Goal: Information Seeking & Learning: Learn about a topic

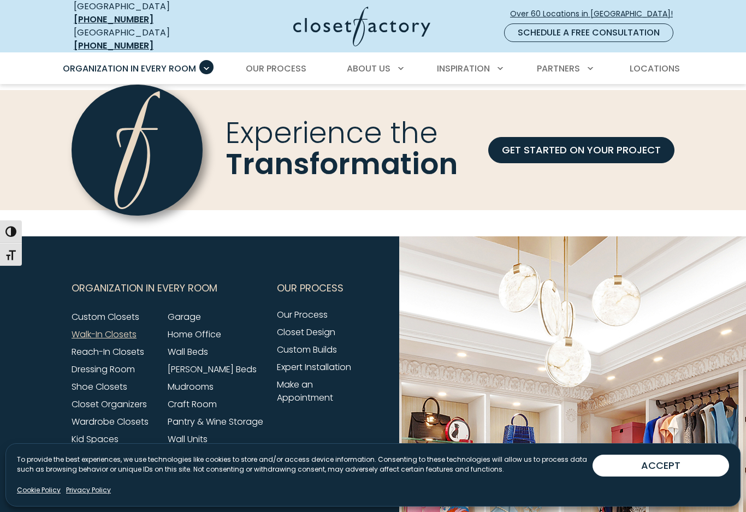
scroll to position [3382, 0]
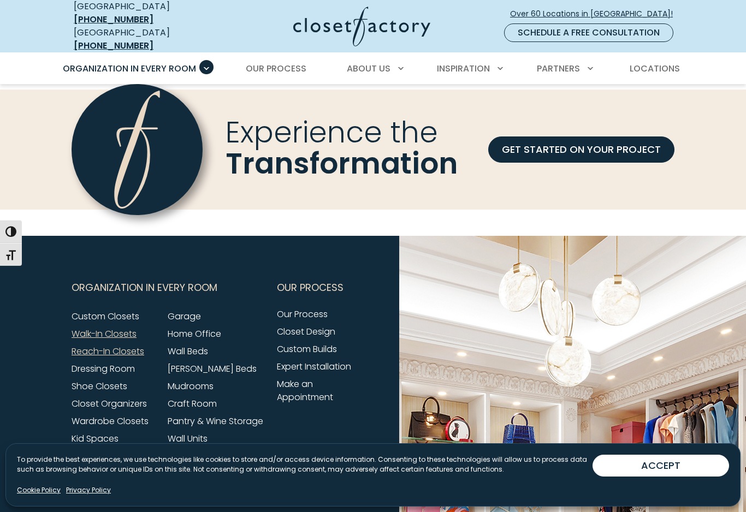
click at [85, 345] on link "Reach-In Closets" at bounding box center [108, 351] width 73 height 13
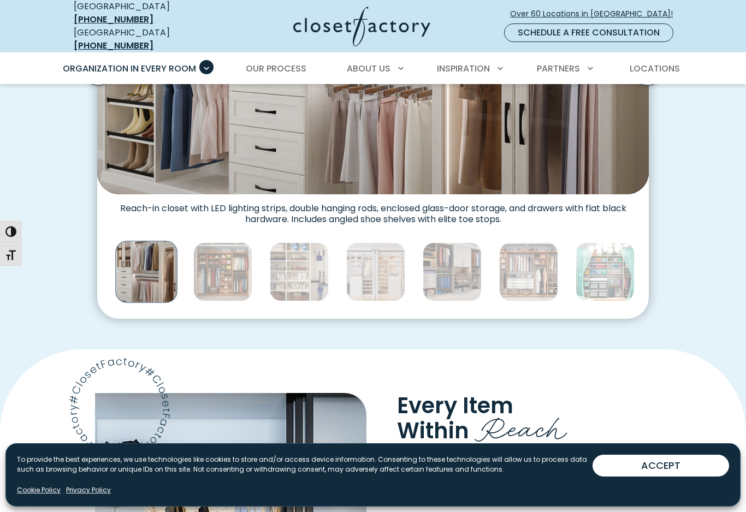
scroll to position [478, 0]
click at [216, 267] on img "Thumbnail Gallery" at bounding box center [222, 271] width 59 height 59
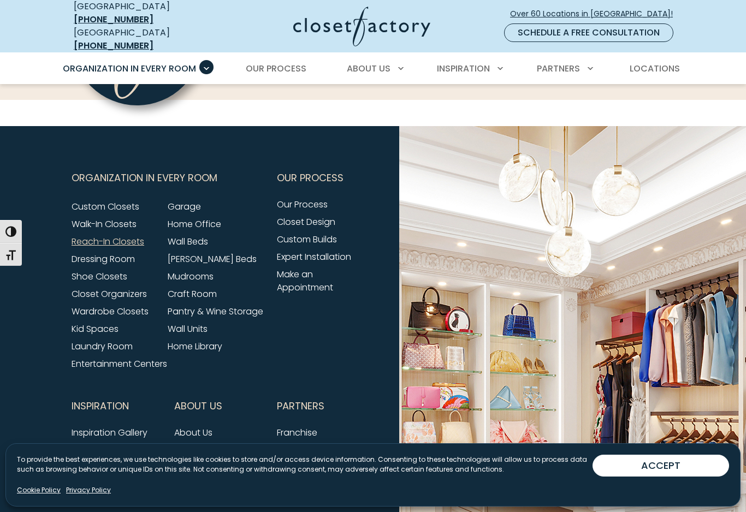
scroll to position [3373, 0]
click at [80, 283] on link "Shoe Closets" at bounding box center [100, 277] width 56 height 13
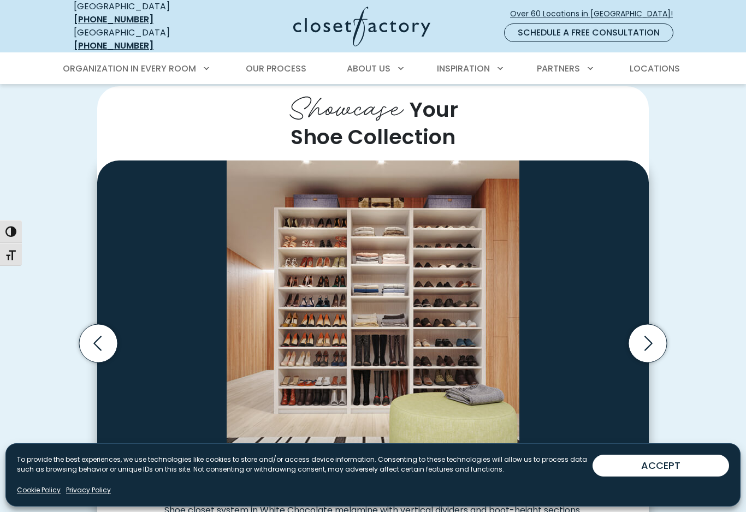
scroll to position [224, 0]
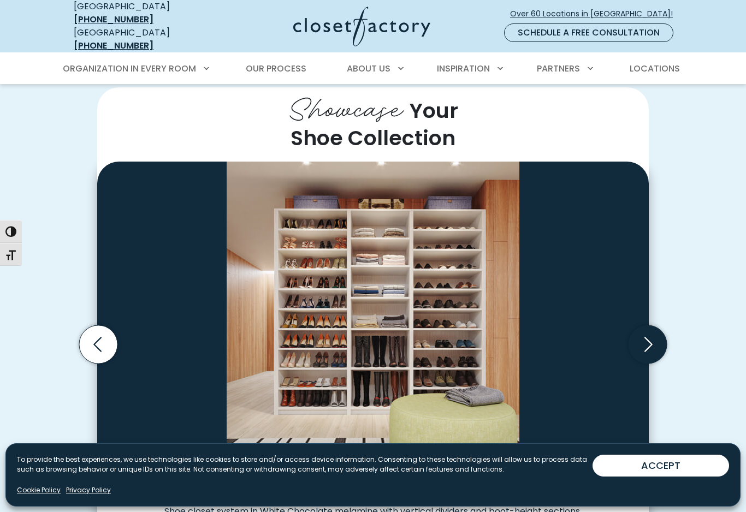
click at [640, 342] on icon "Next slide" at bounding box center [648, 345] width 38 height 38
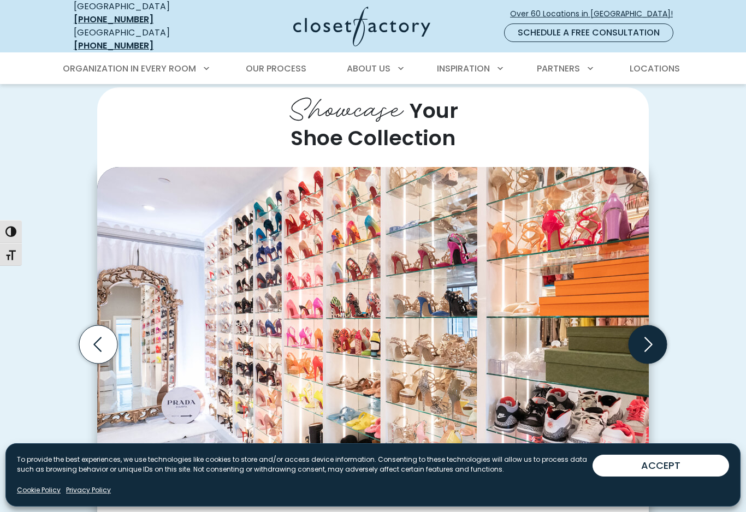
click at [652, 333] on icon "Next slide" at bounding box center [648, 345] width 38 height 38
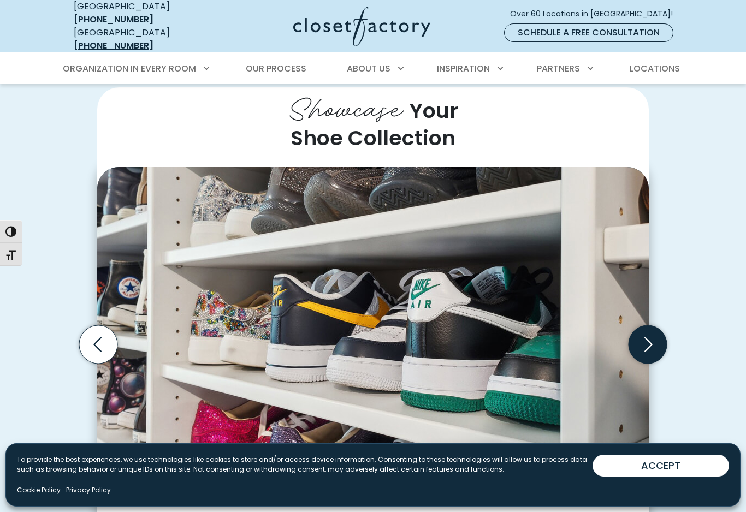
click at [654, 330] on icon "Next slide" at bounding box center [648, 345] width 38 height 38
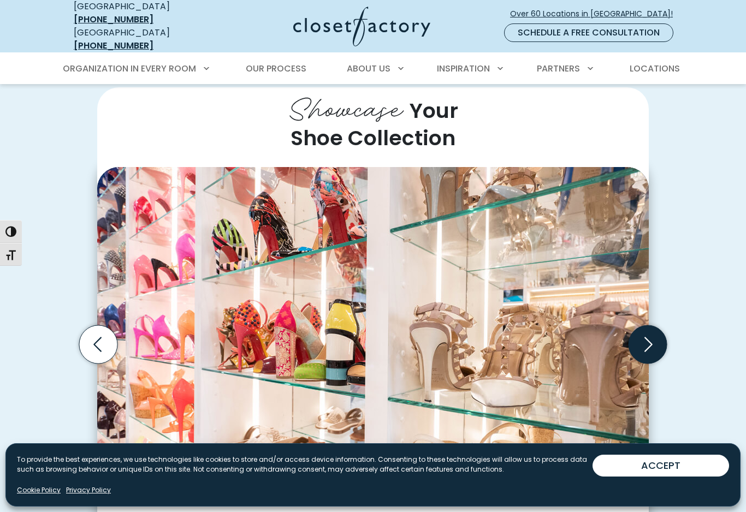
click at [651, 338] on icon "Next slide" at bounding box center [648, 345] width 8 height 15
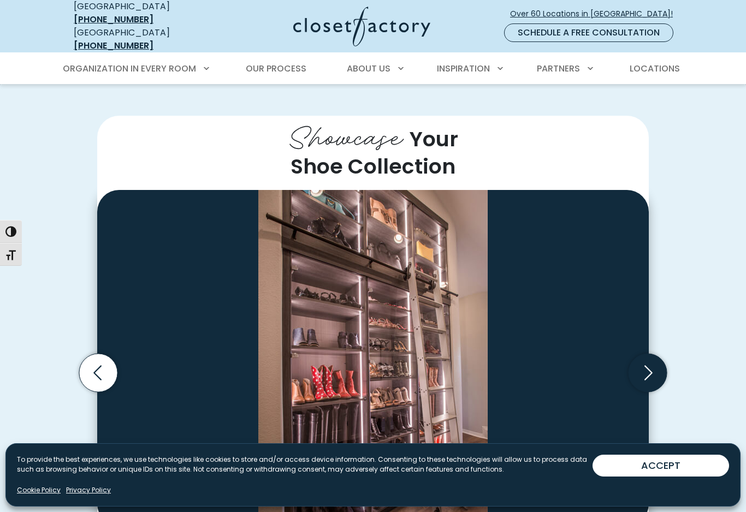
scroll to position [195, 0]
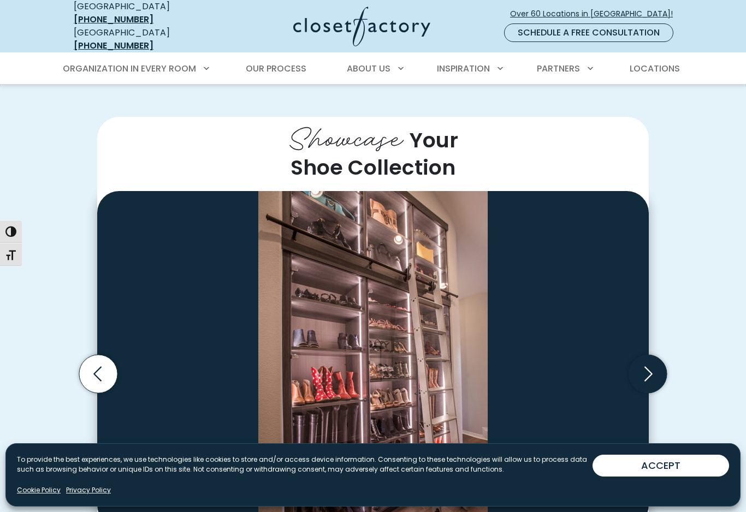
click at [649, 367] on icon "Next slide" at bounding box center [648, 374] width 8 height 15
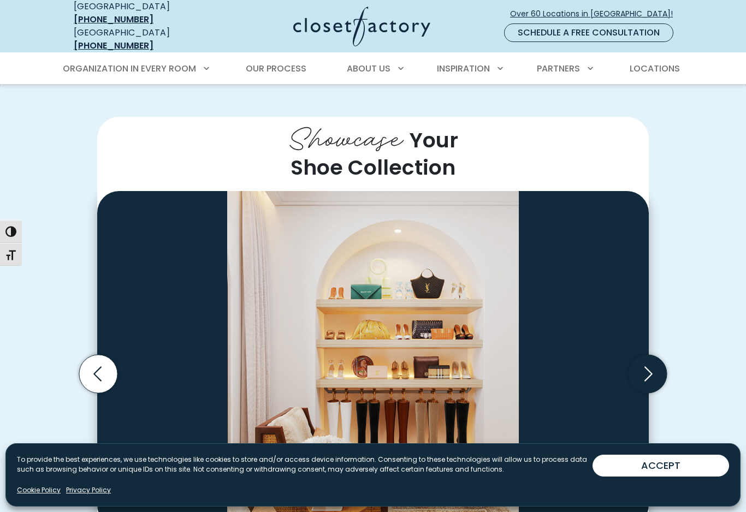
click at [655, 365] on icon "Next slide" at bounding box center [648, 374] width 38 height 38
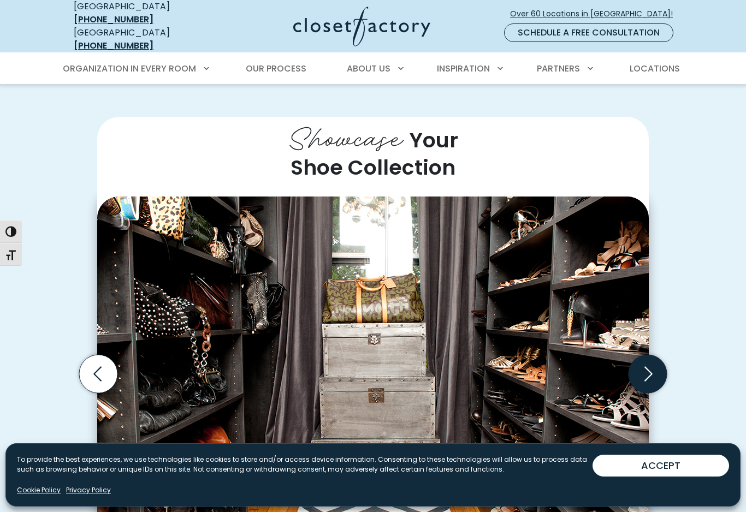
click at [649, 362] on icon "Next slide" at bounding box center [648, 374] width 38 height 38
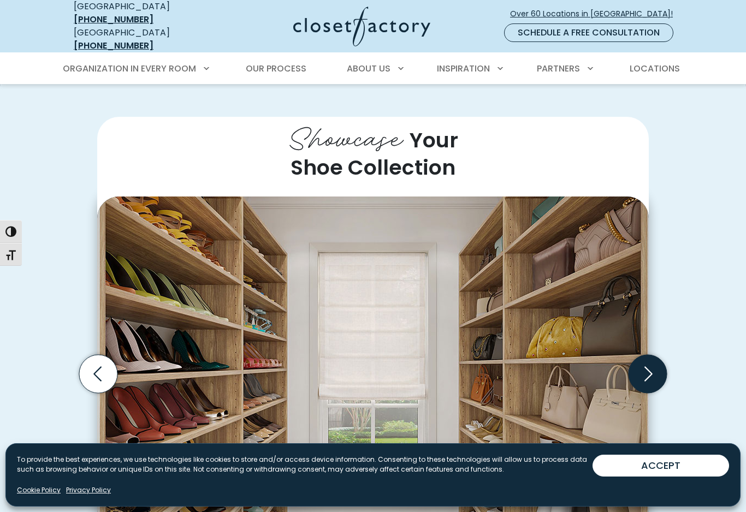
click at [651, 358] on icon "Next slide" at bounding box center [648, 374] width 38 height 38
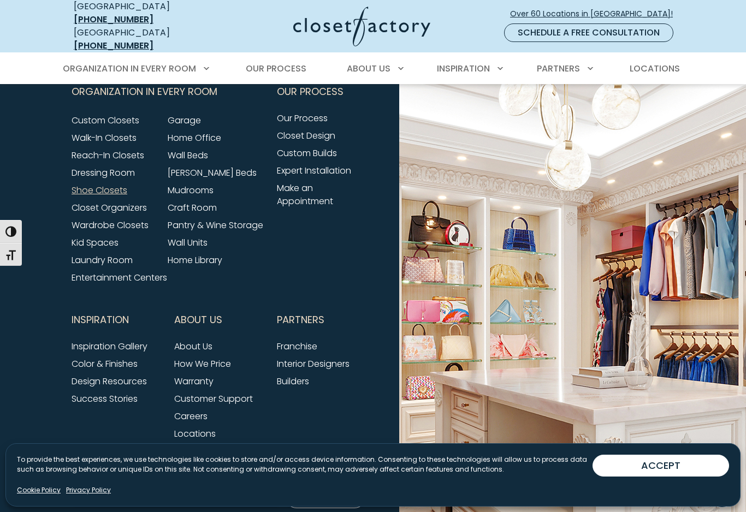
scroll to position [3184, 0]
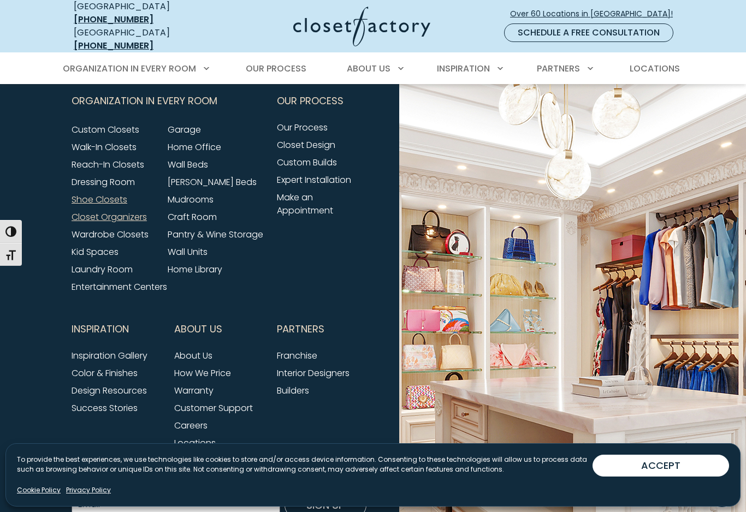
click at [94, 211] on link "Closet Organizers" at bounding box center [109, 217] width 75 height 13
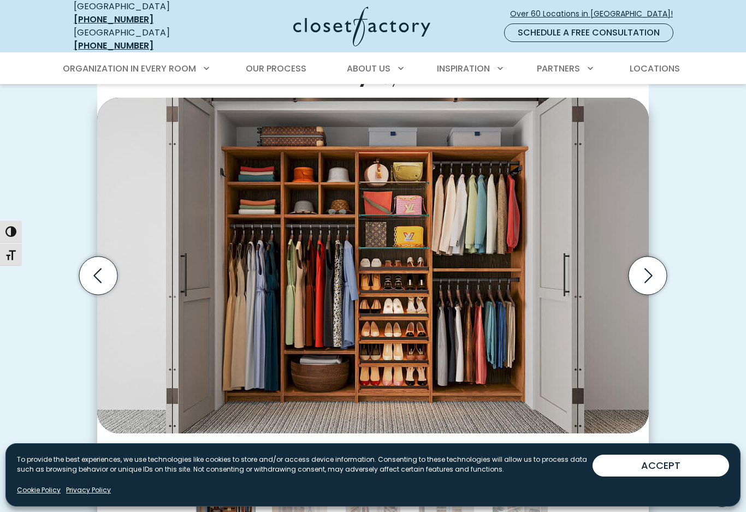
scroll to position [300, 0]
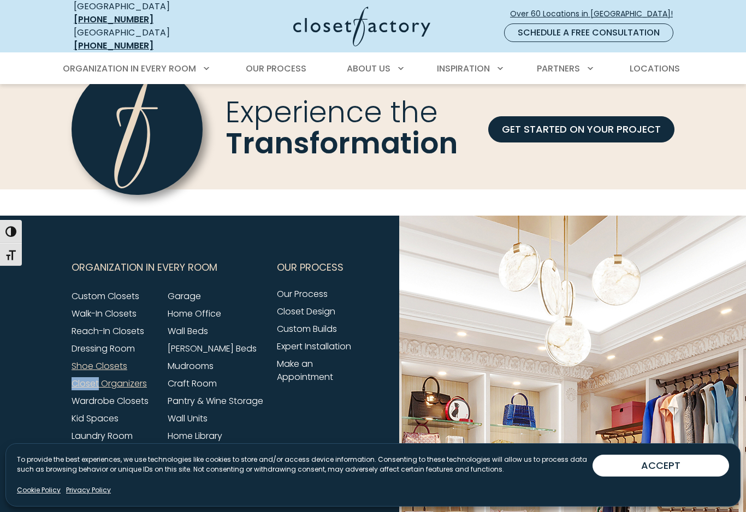
click at [135, 377] on link "Closet Organizers" at bounding box center [109, 383] width 75 height 13
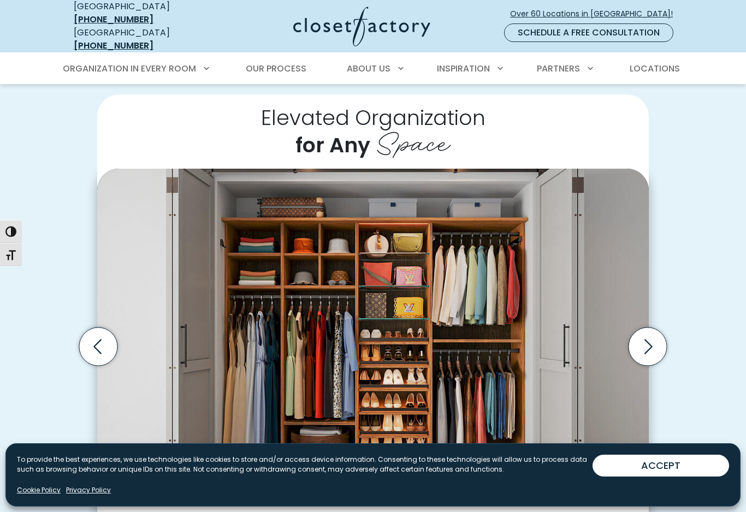
scroll to position [227, 0]
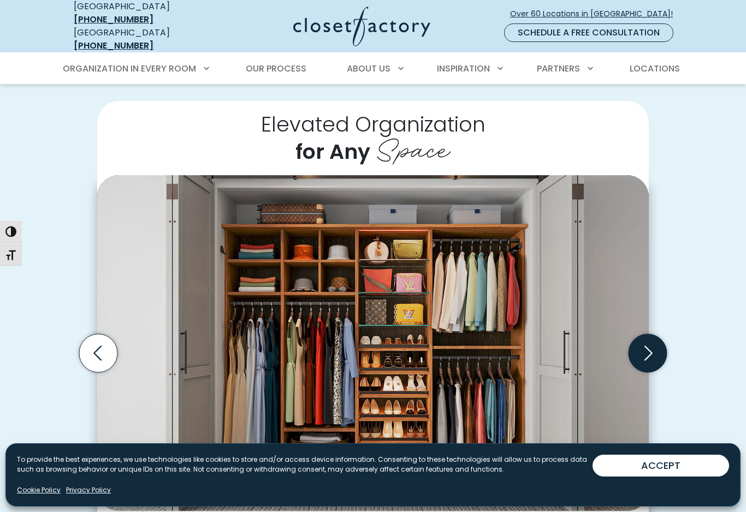
click at [644, 347] on icon "Next slide" at bounding box center [648, 353] width 38 height 38
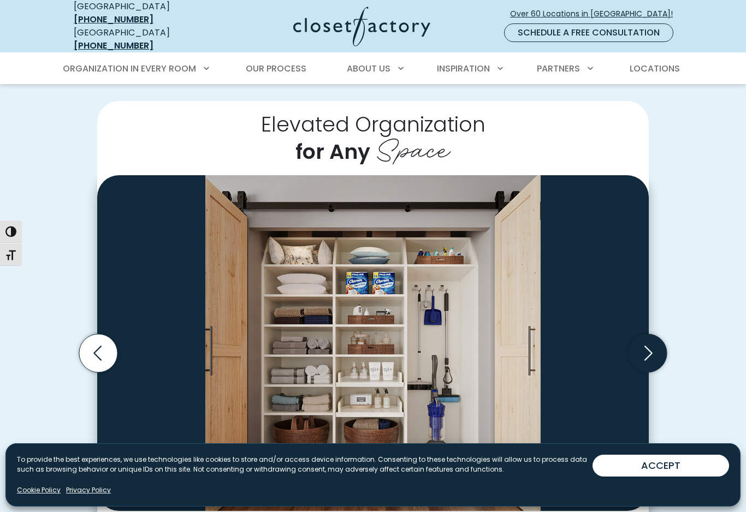
click at [643, 339] on icon "Next slide" at bounding box center [648, 353] width 38 height 38
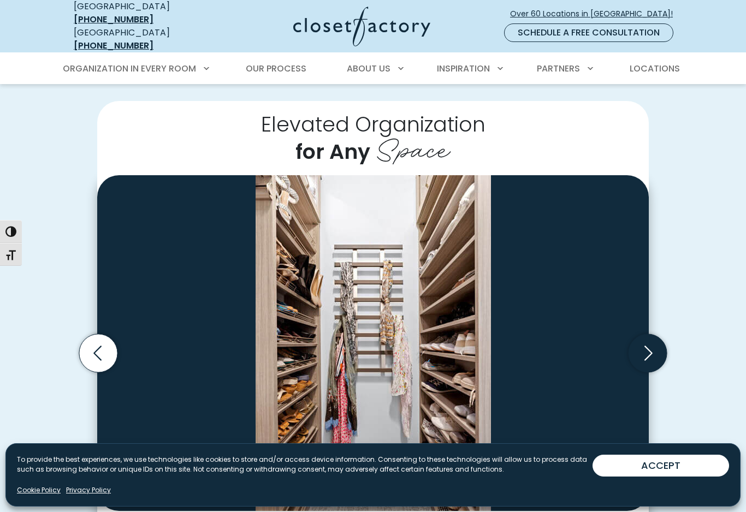
click at [648, 344] on icon "Next slide" at bounding box center [648, 353] width 38 height 38
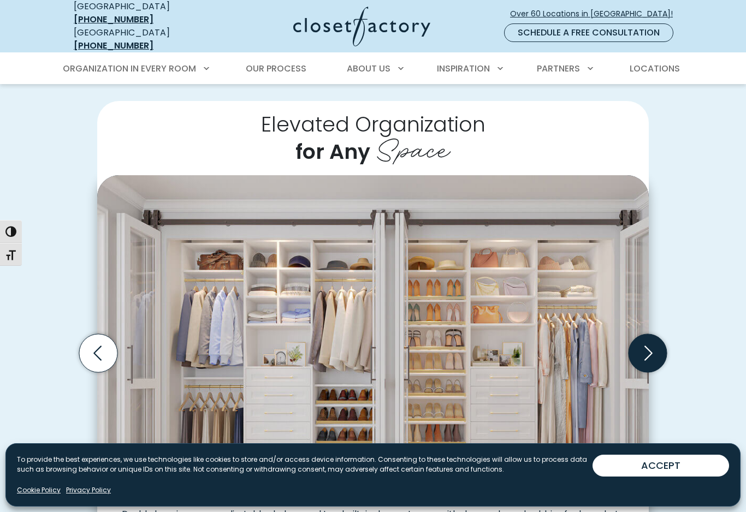
click at [649, 338] on icon "Next slide" at bounding box center [648, 353] width 38 height 38
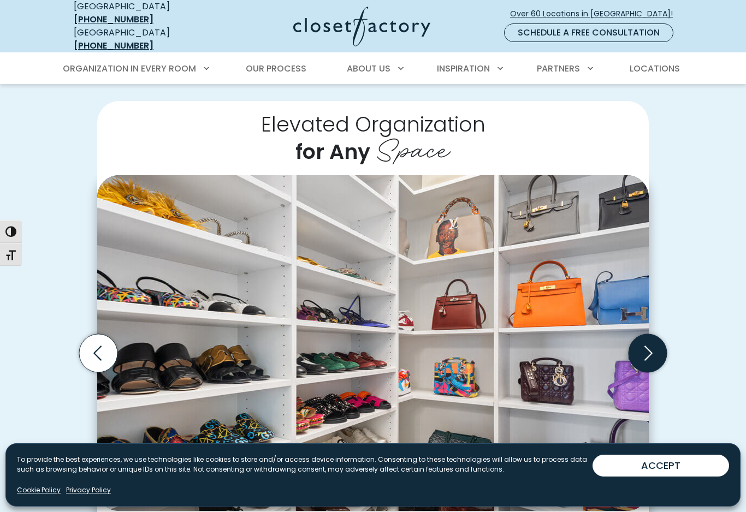
click at [640, 342] on icon "Next slide" at bounding box center [648, 353] width 38 height 38
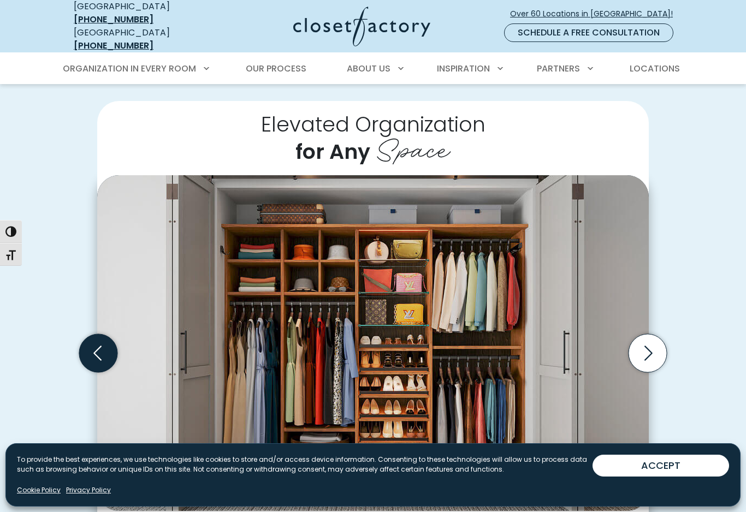
click at [78, 365] on icon "Previous slide" at bounding box center [98, 353] width 47 height 47
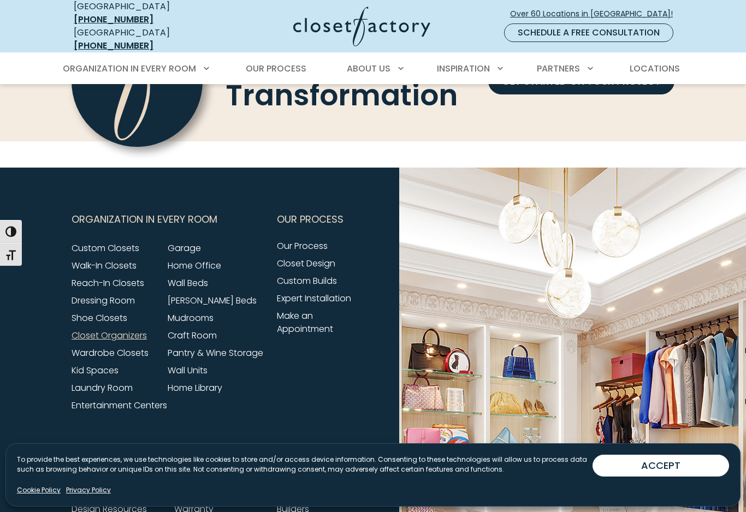
scroll to position [3442, 0]
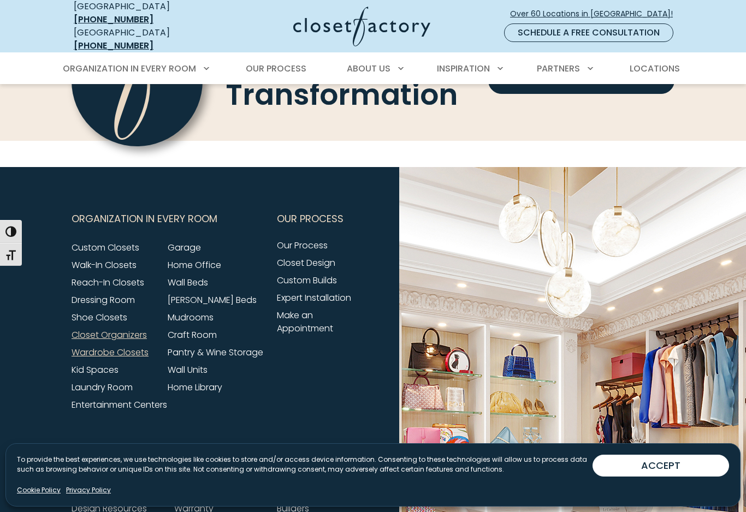
click at [83, 346] on link "Wardrobe Closets" at bounding box center [110, 352] width 77 height 13
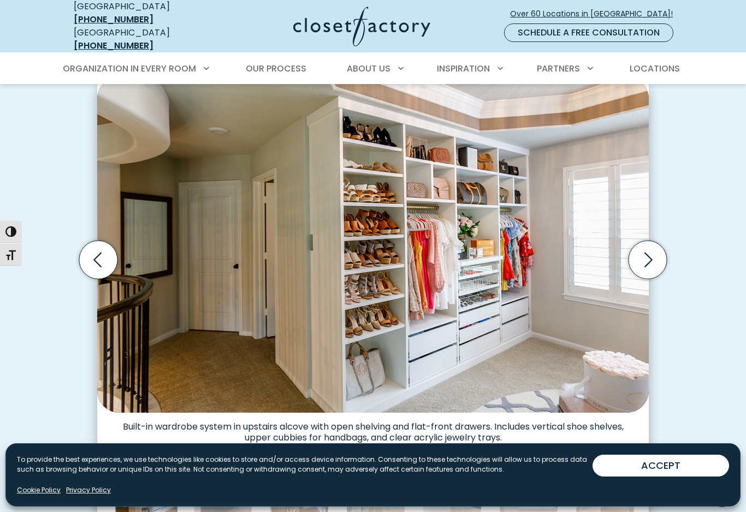
scroll to position [300, 0]
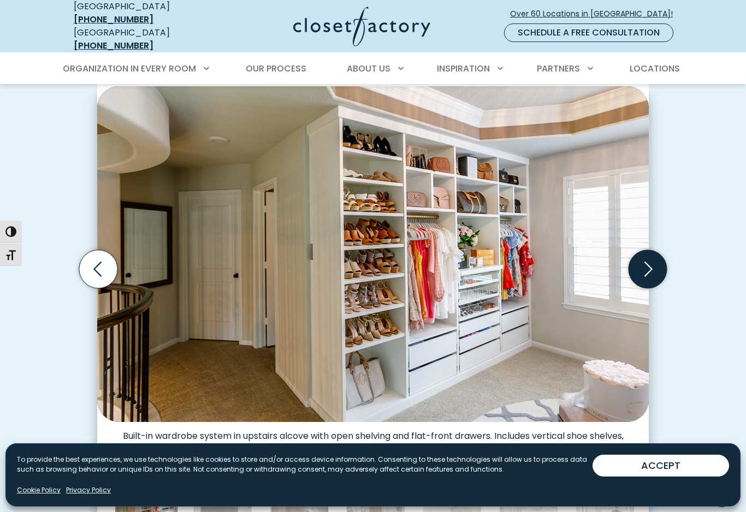
click at [649, 259] on icon "Next slide" at bounding box center [648, 269] width 38 height 38
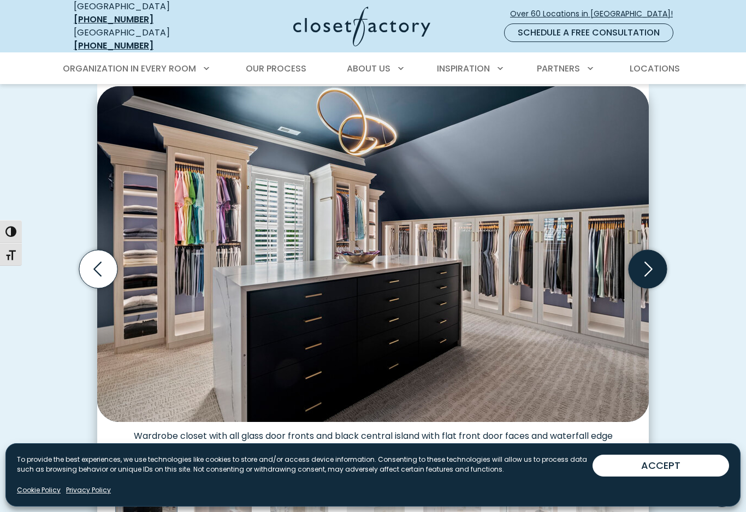
click at [653, 263] on icon "Next slide" at bounding box center [648, 269] width 38 height 38
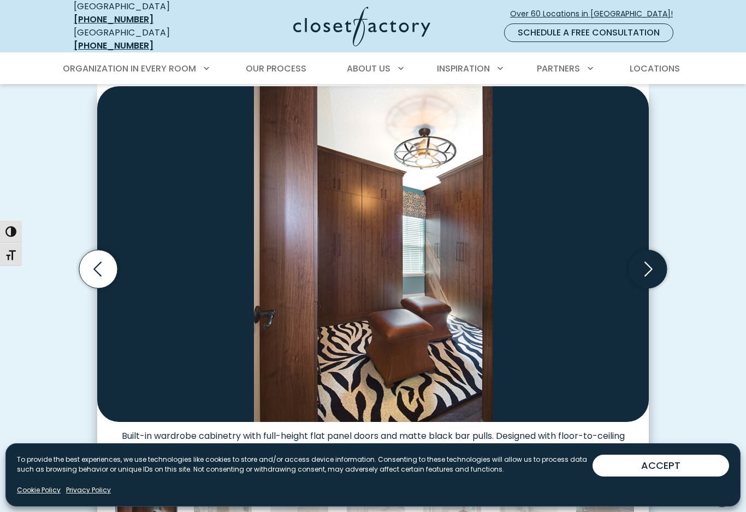
click at [654, 267] on icon "Next slide" at bounding box center [648, 269] width 38 height 38
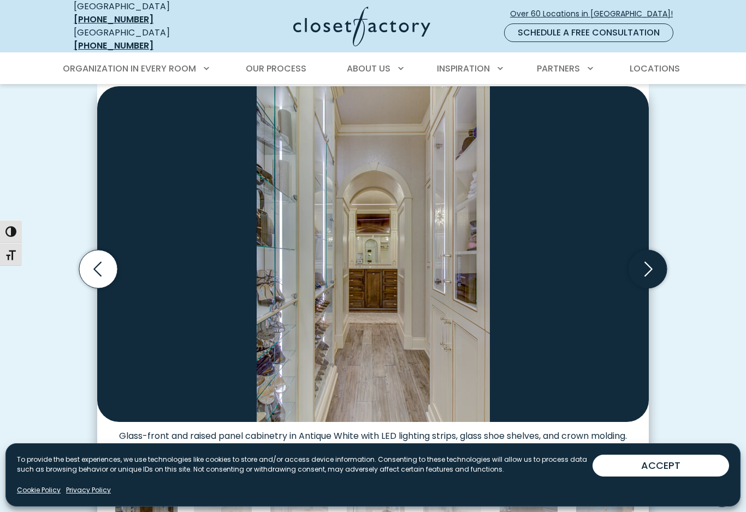
click at [654, 267] on icon "Next slide" at bounding box center [648, 269] width 38 height 38
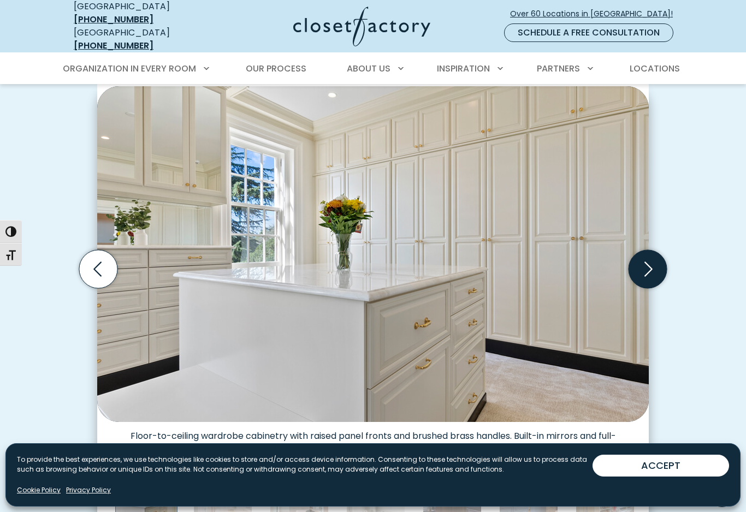
click at [654, 270] on icon "Next slide" at bounding box center [648, 269] width 38 height 38
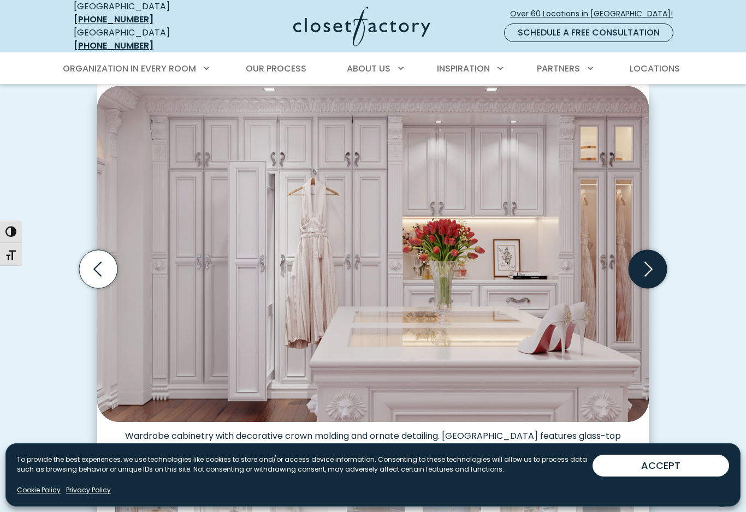
click at [655, 273] on icon "Next slide" at bounding box center [648, 269] width 38 height 38
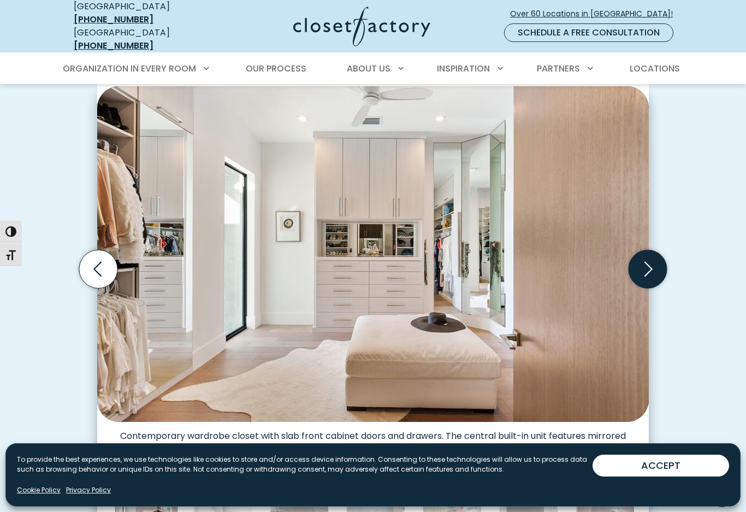
click at [656, 270] on icon "Next slide" at bounding box center [648, 269] width 38 height 38
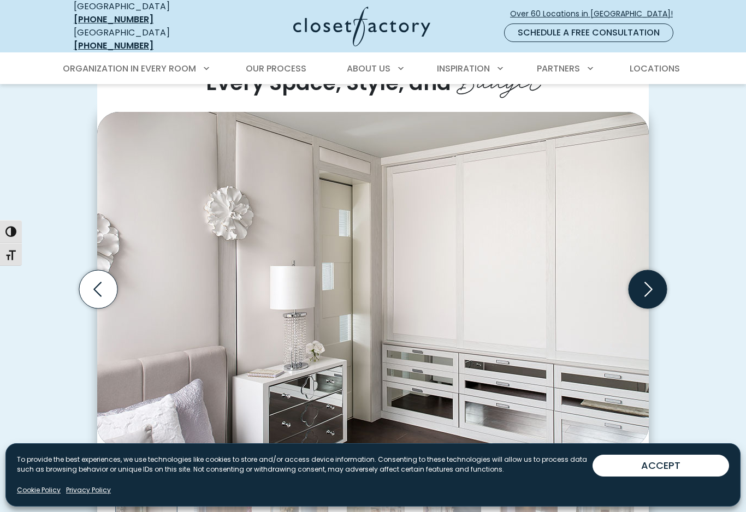
scroll to position [281, 0]
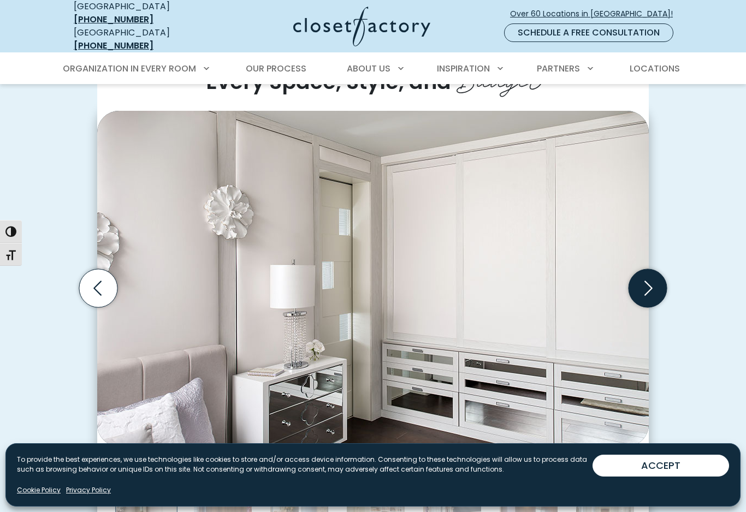
click at [655, 285] on icon "Next slide" at bounding box center [648, 288] width 38 height 38
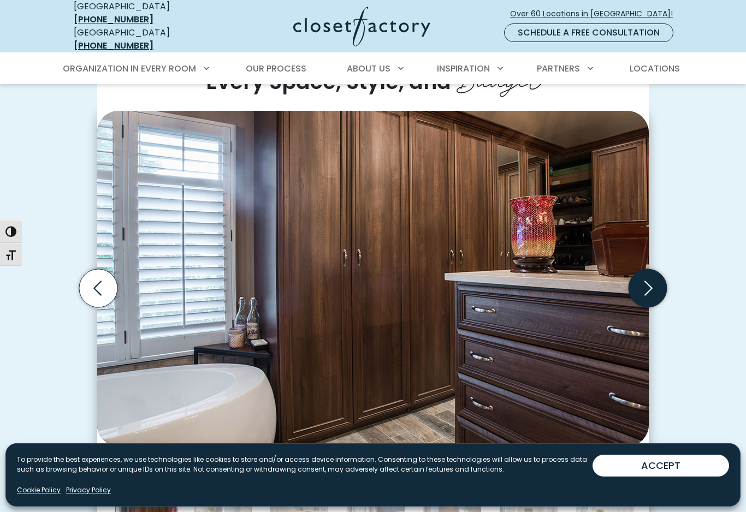
click at [651, 283] on icon "Next slide" at bounding box center [648, 288] width 38 height 38
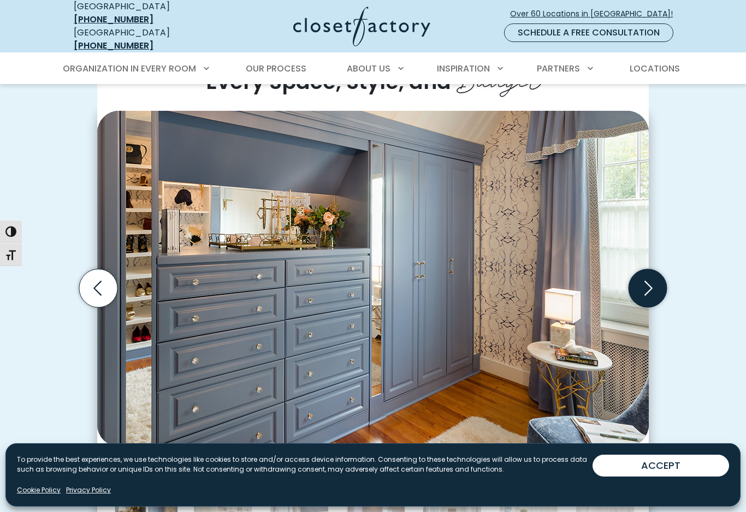
click at [656, 281] on icon "Next slide" at bounding box center [648, 288] width 38 height 38
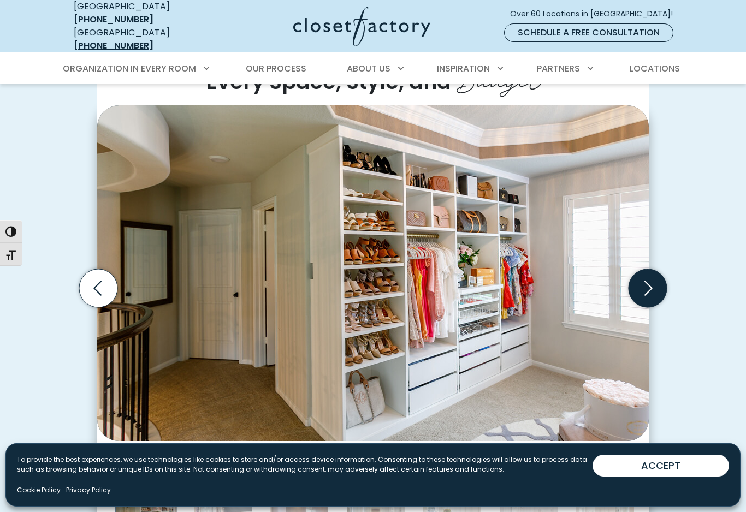
click at [652, 281] on icon "Next slide" at bounding box center [648, 288] width 38 height 38
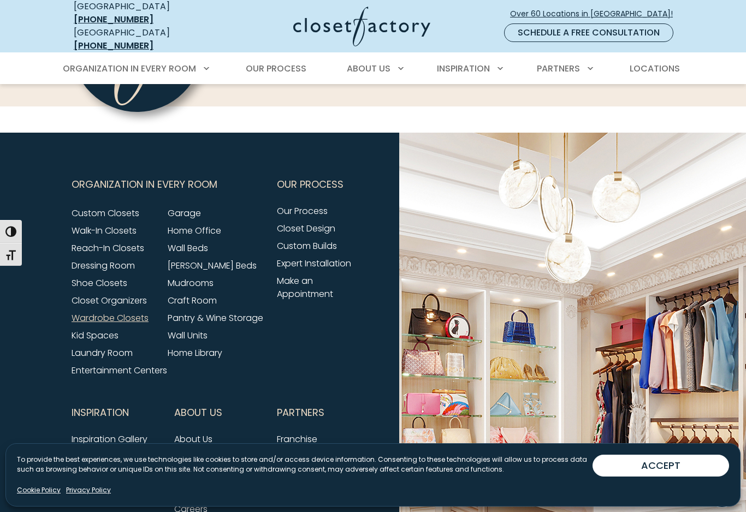
scroll to position [3024, 0]
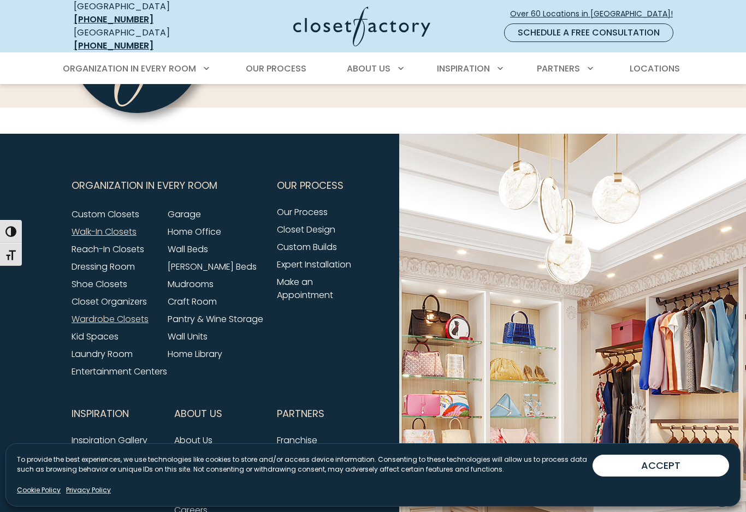
click at [91, 226] on link "Walk-In Closets" at bounding box center [104, 232] width 65 height 13
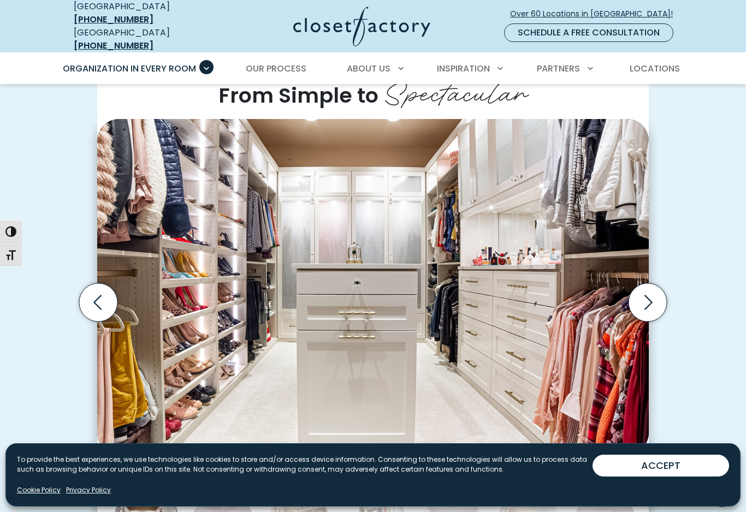
scroll to position [281, 0]
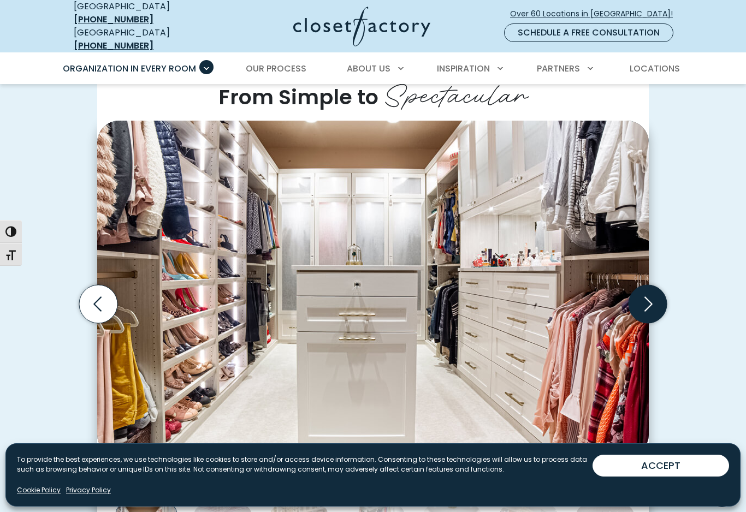
click at [656, 285] on icon "Next slide" at bounding box center [648, 304] width 38 height 38
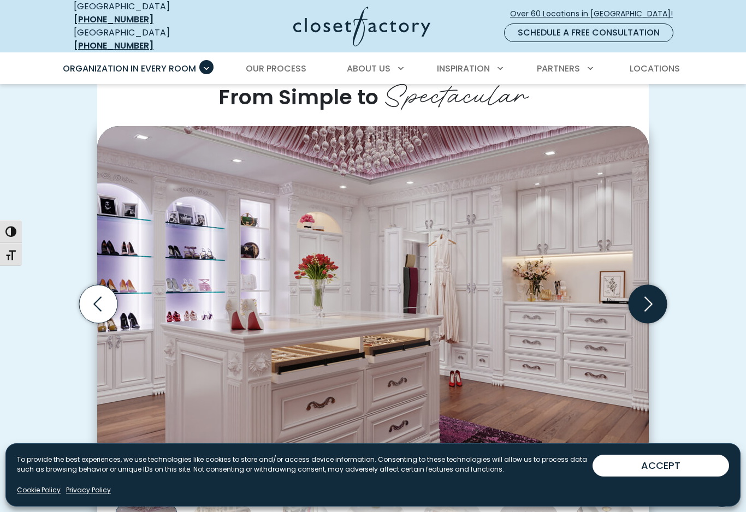
click at [654, 285] on icon "Next slide" at bounding box center [648, 304] width 38 height 38
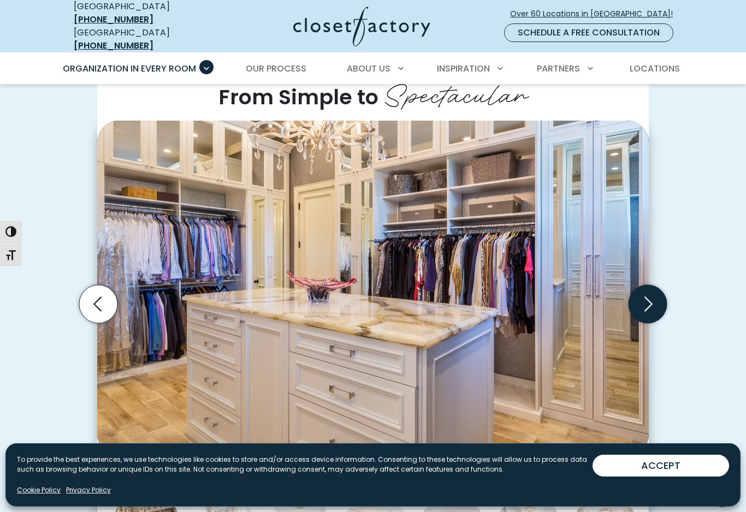
click at [656, 285] on icon "Next slide" at bounding box center [648, 304] width 38 height 38
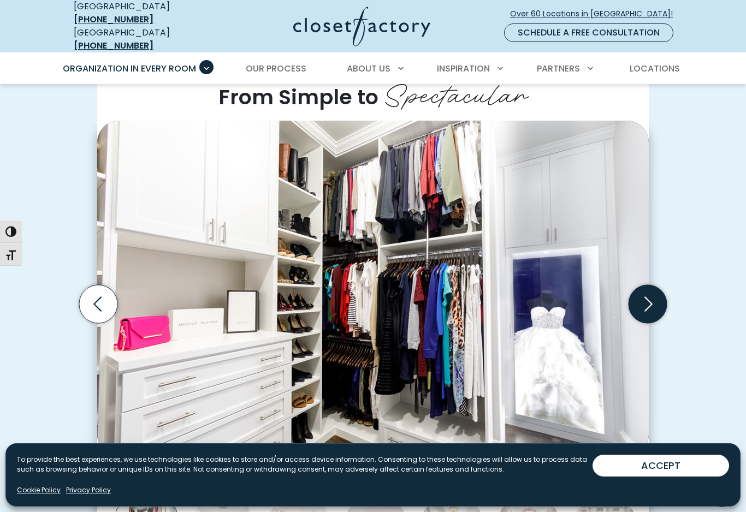
click at [649, 285] on icon "Next slide" at bounding box center [648, 304] width 38 height 38
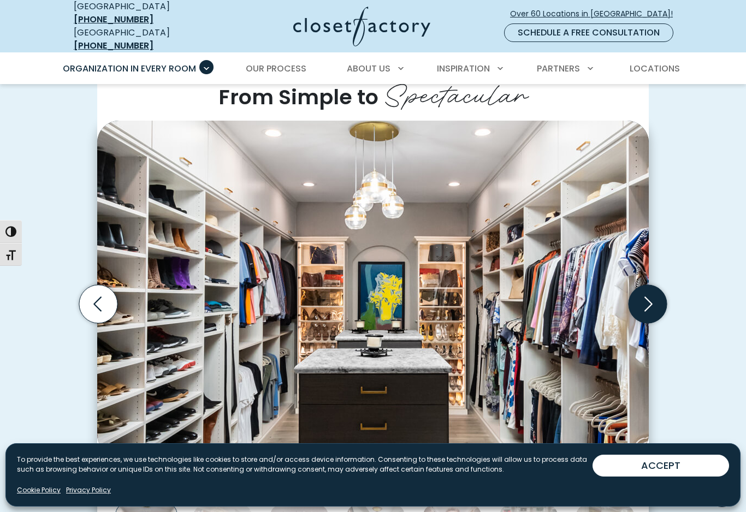
click at [653, 285] on icon "Next slide" at bounding box center [648, 304] width 38 height 38
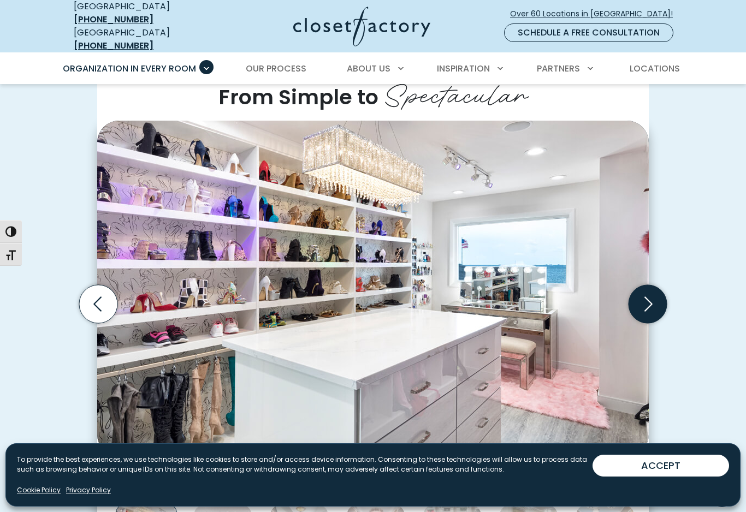
click at [649, 285] on icon "Next slide" at bounding box center [648, 304] width 38 height 38
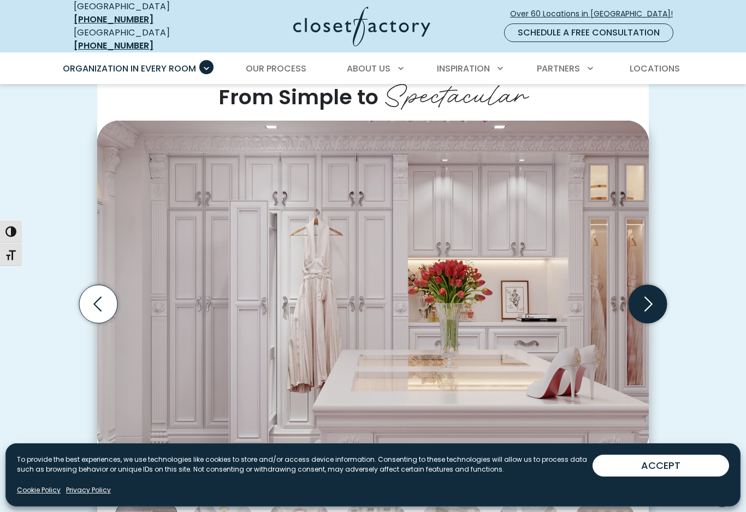
click at [647, 286] on icon "Next slide" at bounding box center [648, 304] width 38 height 38
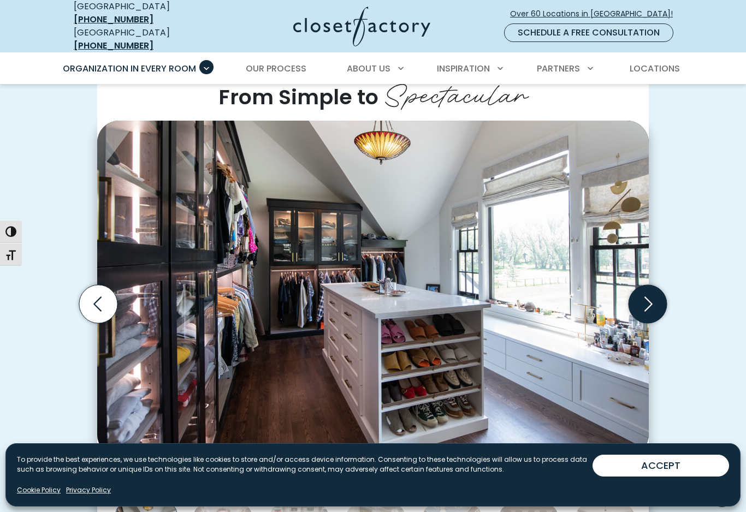
click at [650, 297] on icon "Next slide" at bounding box center [648, 304] width 8 height 15
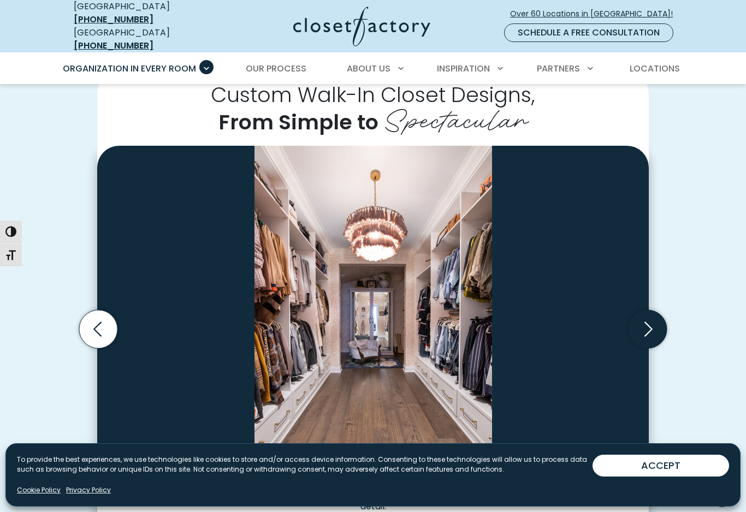
scroll to position [0, 0]
